Goal: Information Seeking & Learning: Understand process/instructions

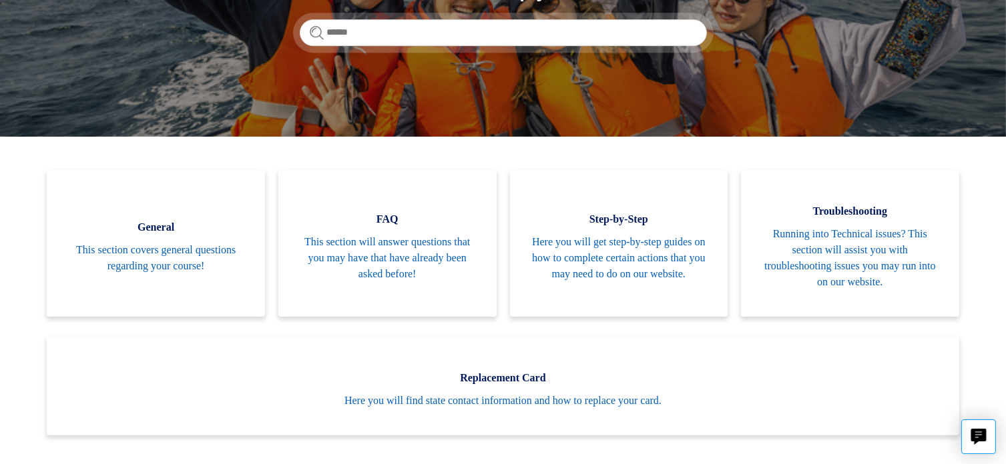
scroll to position [214, 0]
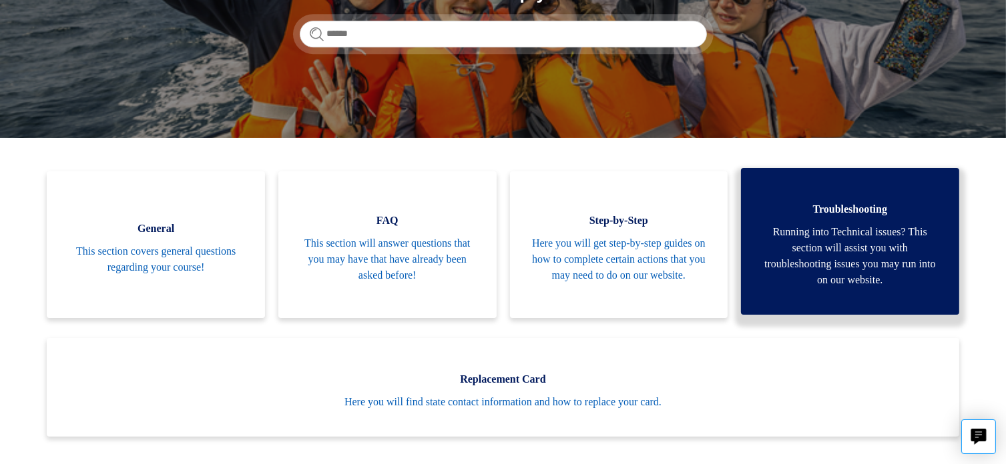
click at [884, 232] on span "Running into Technical issues? This section will assist you with troubleshootin…" at bounding box center [850, 256] width 178 height 64
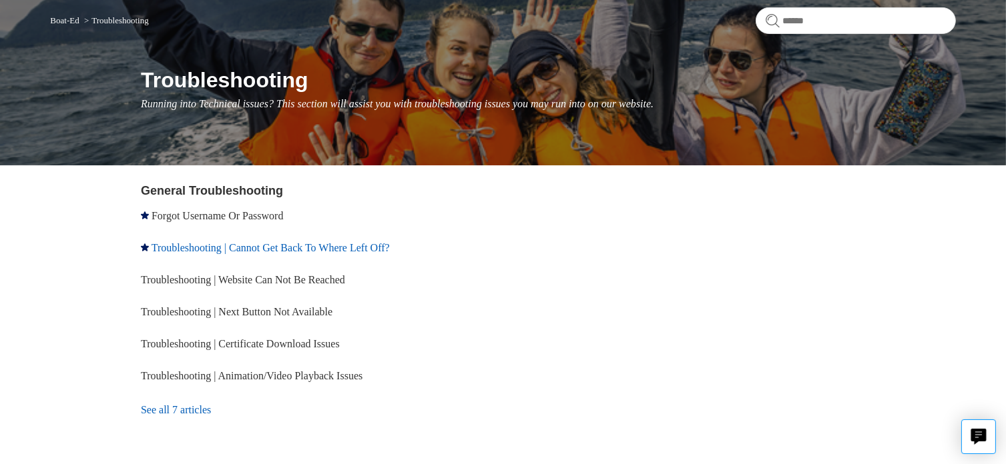
scroll to position [112, 0]
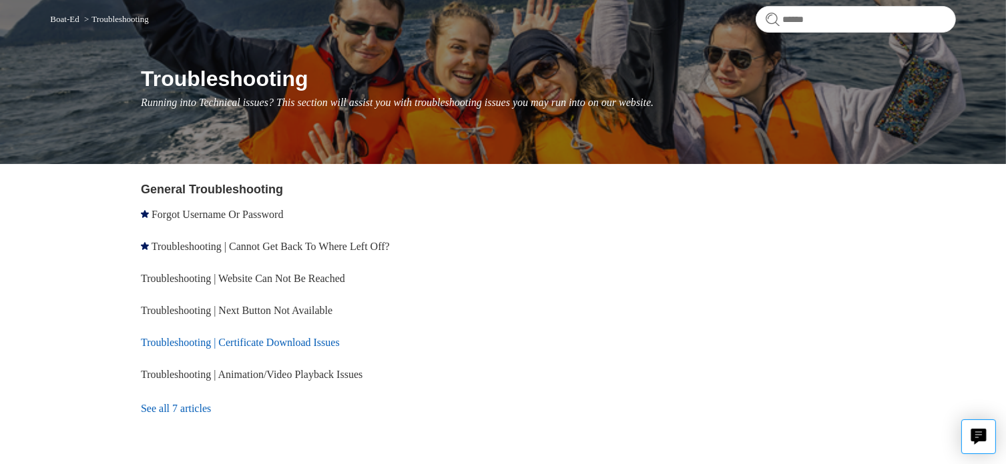
click at [286, 342] on link "Troubleshooting | Certificate Download Issues" at bounding box center [240, 342] width 199 height 11
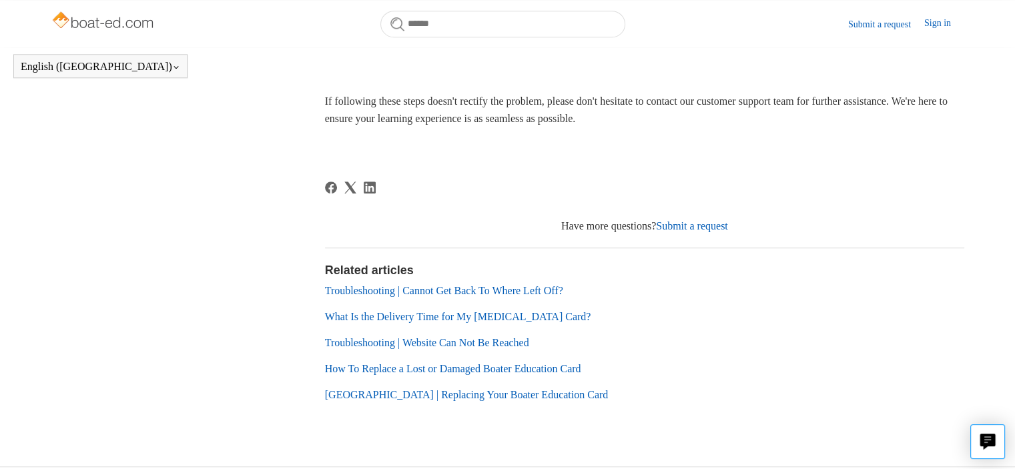
scroll to position [1053, 0]
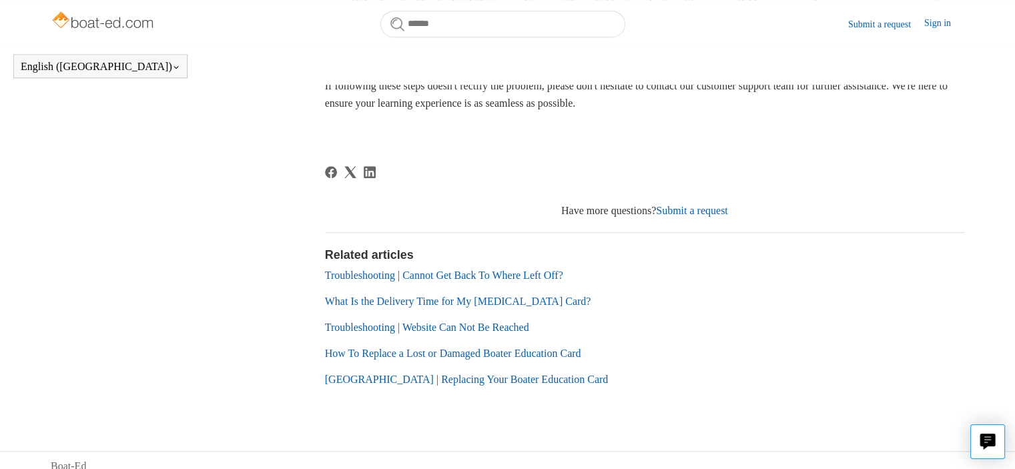
click at [414, 326] on link "Troubleshooting | Website Can Not Be Reached" at bounding box center [427, 327] width 204 height 11
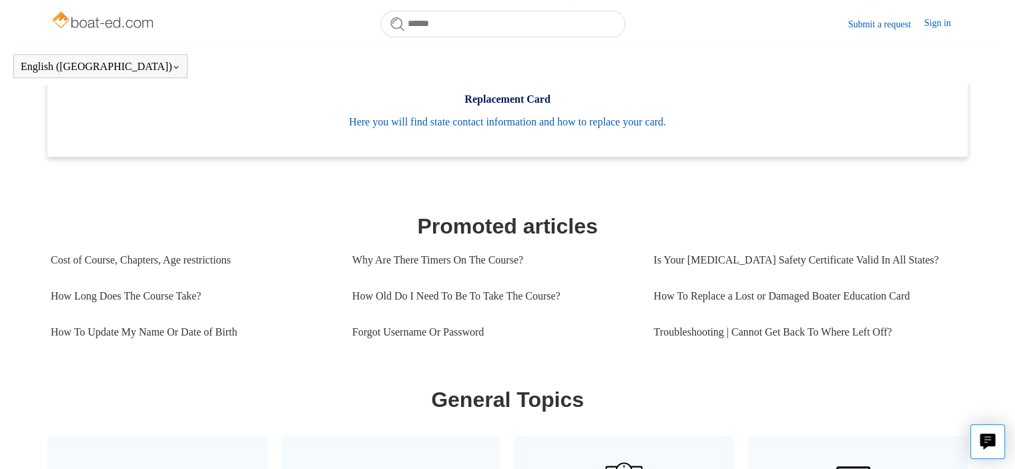
scroll to position [457, 0]
click at [438, 290] on link "How Old Do I Need To Be To Take The Course?" at bounding box center [493, 296] width 282 height 36
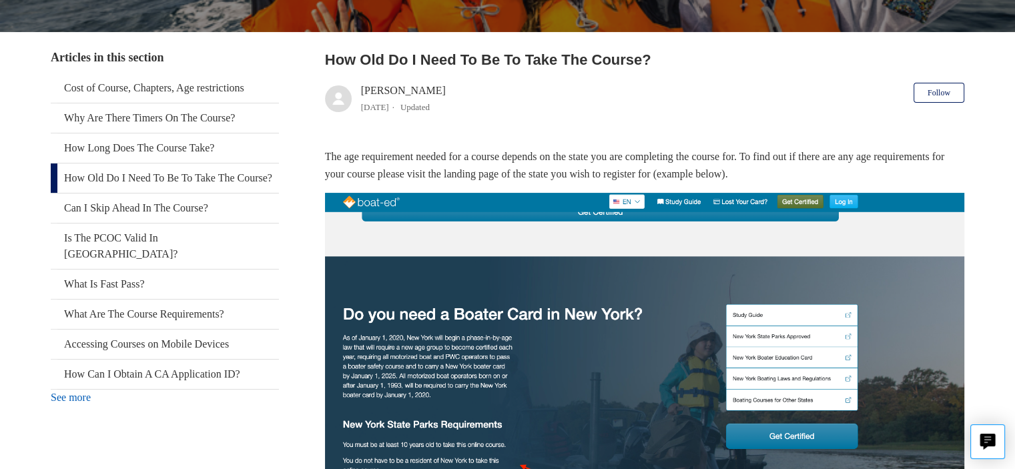
scroll to position [263, 0]
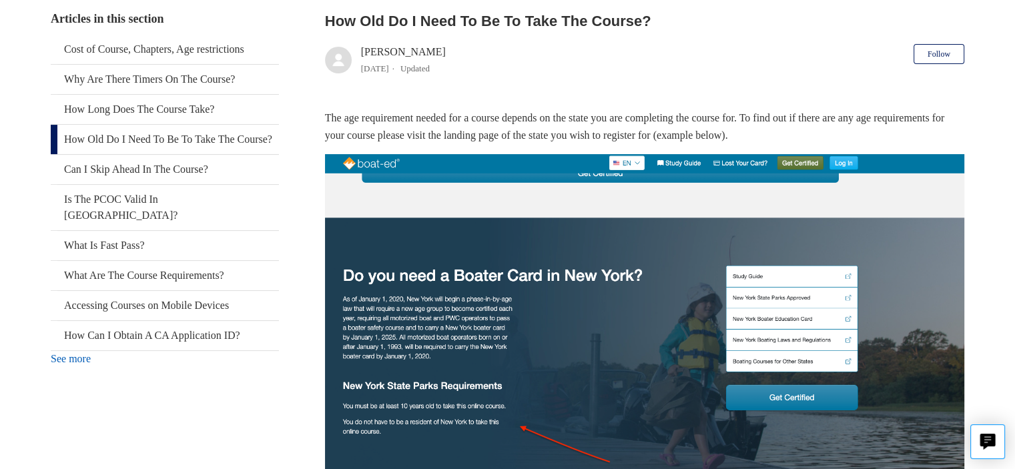
click at [545, 222] on img at bounding box center [644, 322] width 639 height 336
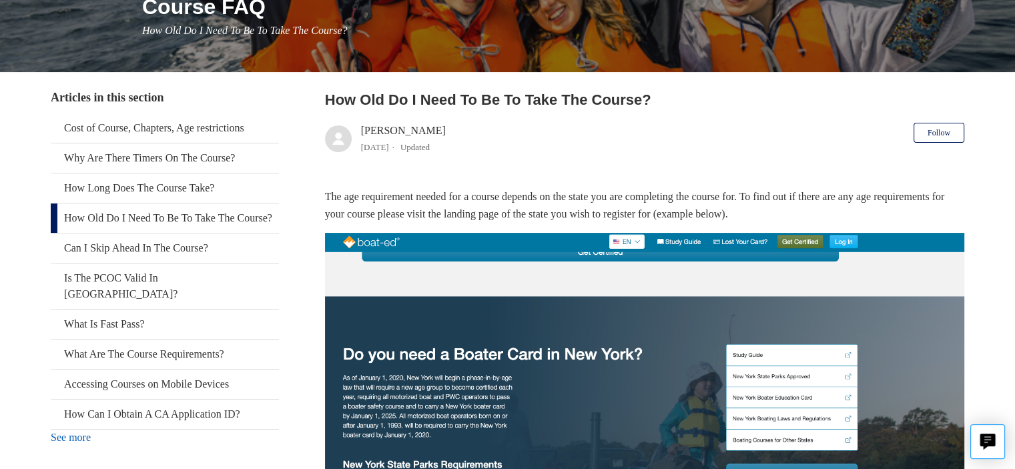
scroll to position [0, 0]
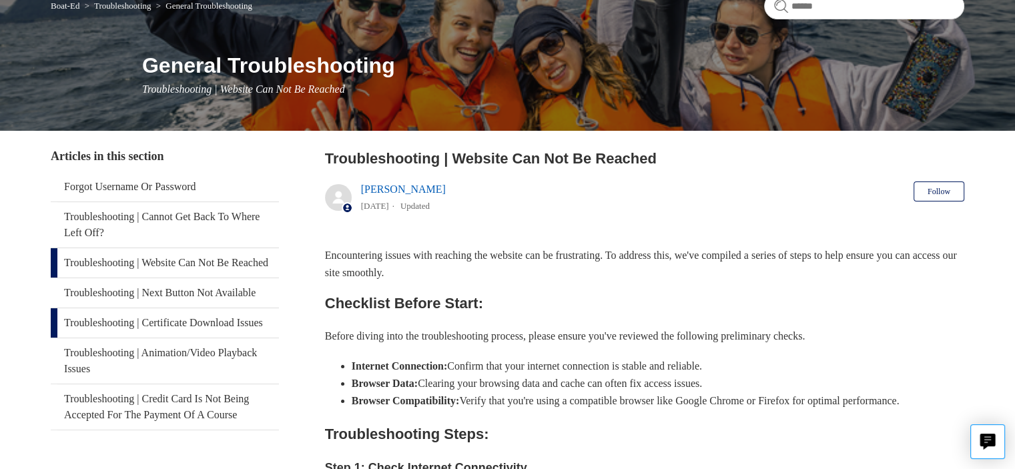
scroll to position [195, 0]
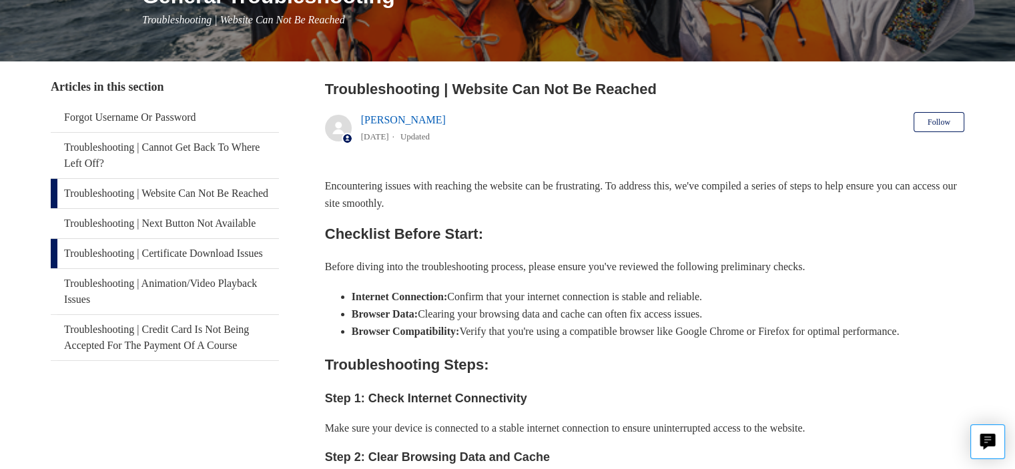
click at [168, 268] on link "Troubleshooting | Certificate Download Issues" at bounding box center [165, 253] width 228 height 29
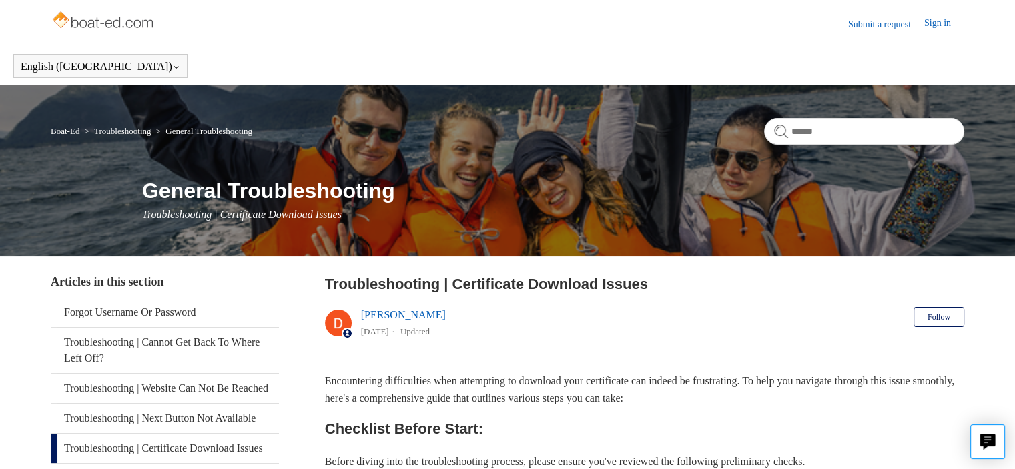
click at [937, 22] on link "Sign in" at bounding box center [944, 24] width 40 height 16
